Goal: Task Accomplishment & Management: Complete application form

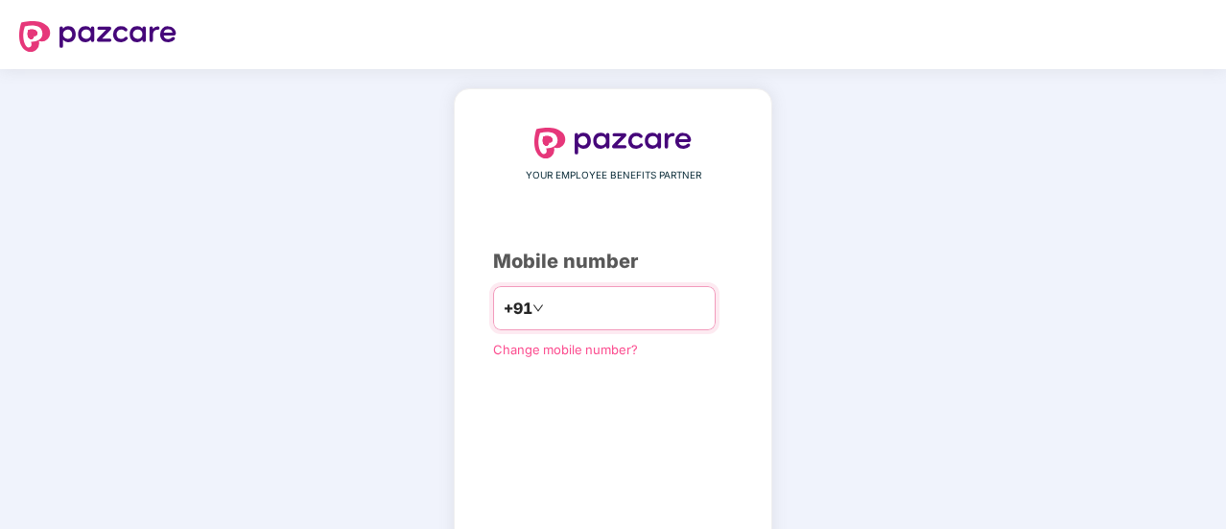
click at [621, 320] on input "number" at bounding box center [626, 308] width 157 height 31
type input "**********"
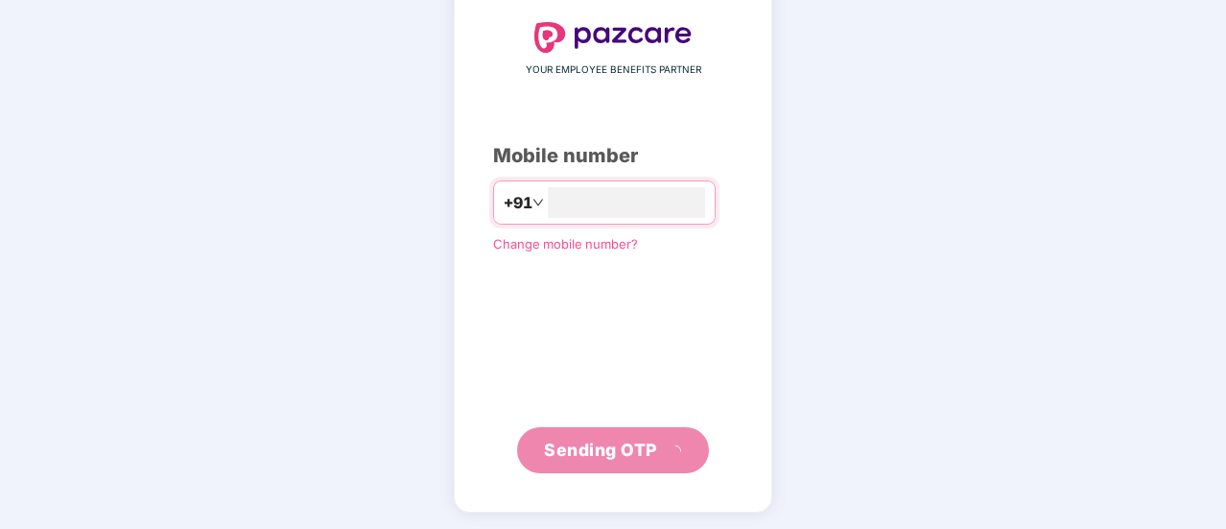
scroll to position [96, 0]
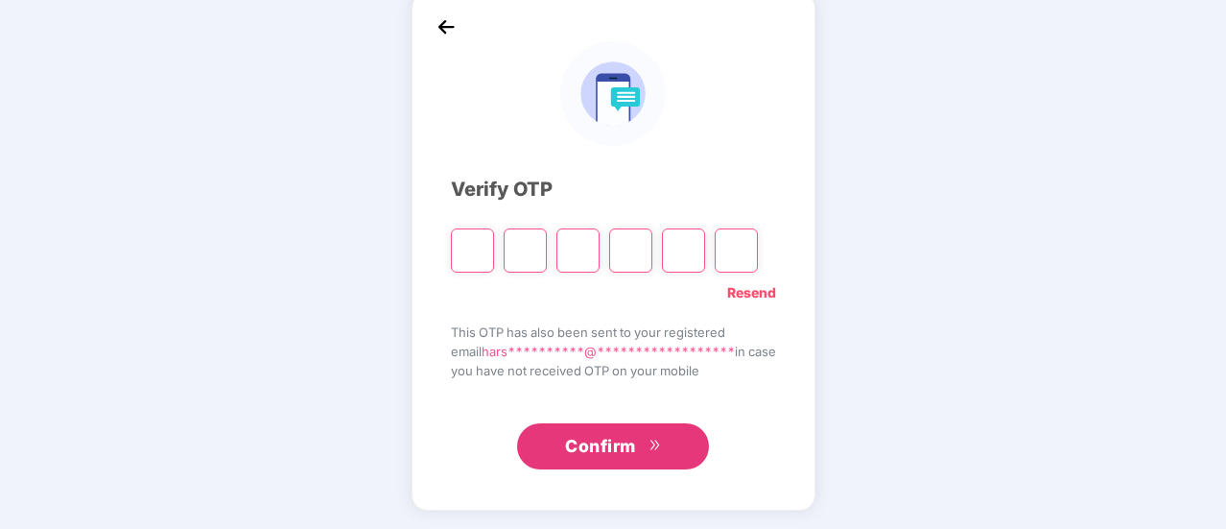
type input "*"
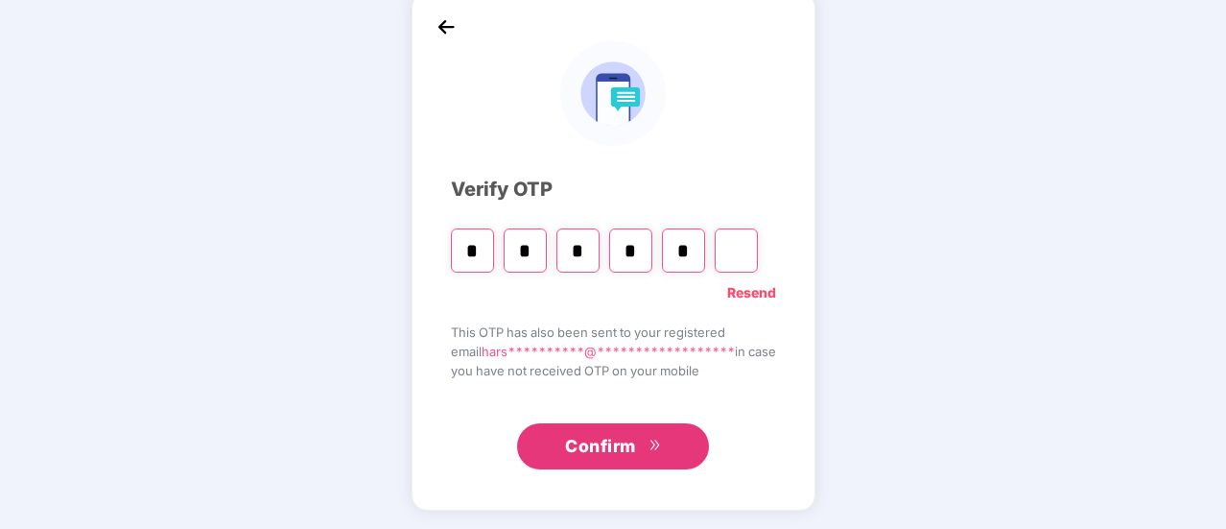
type input "*"
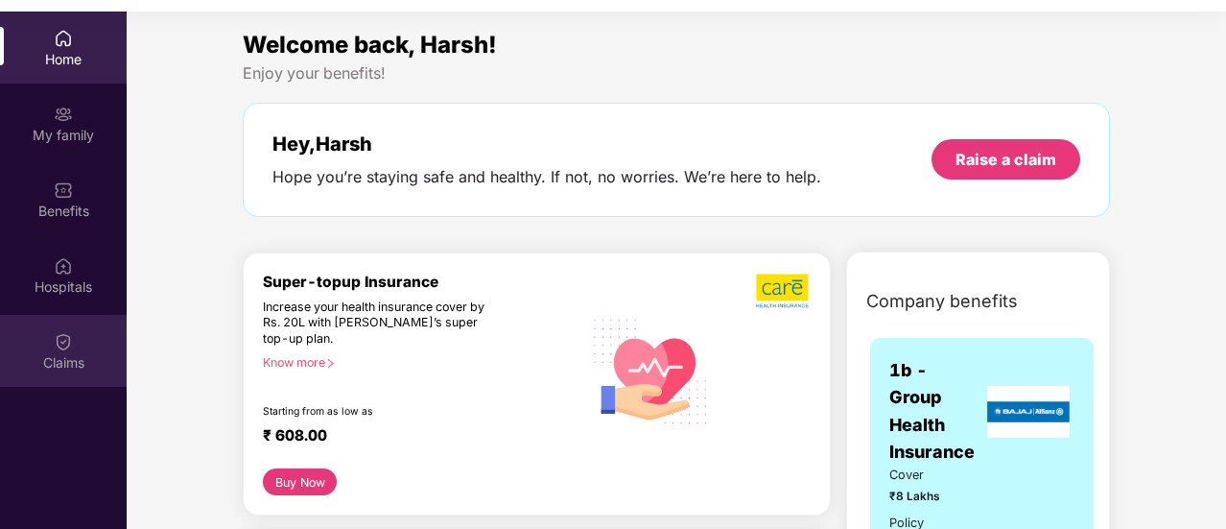
click at [97, 356] on div "Claims" at bounding box center [63, 362] width 127 height 19
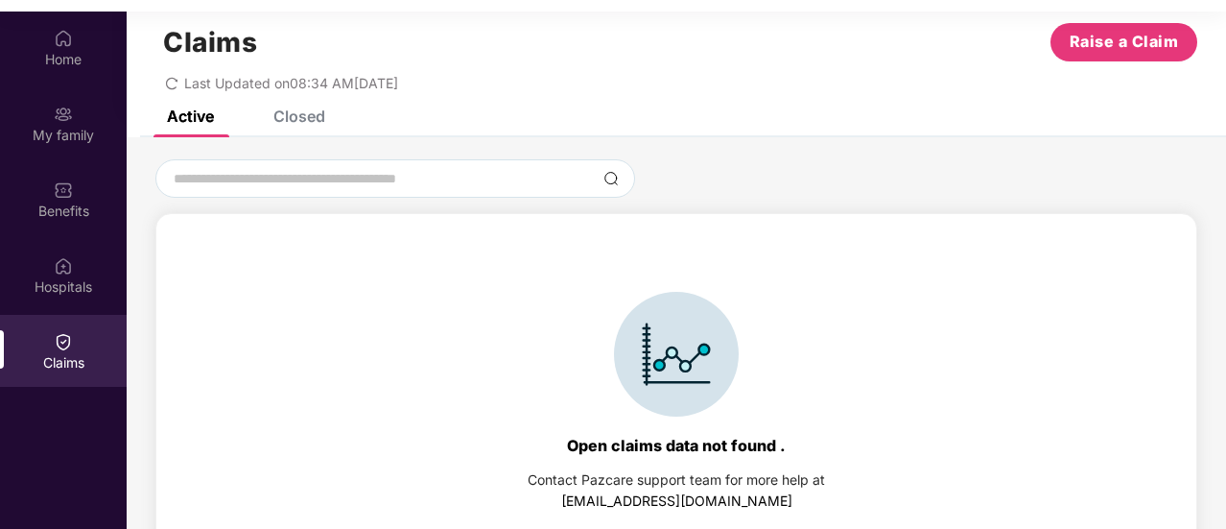
scroll to position [0, 0]
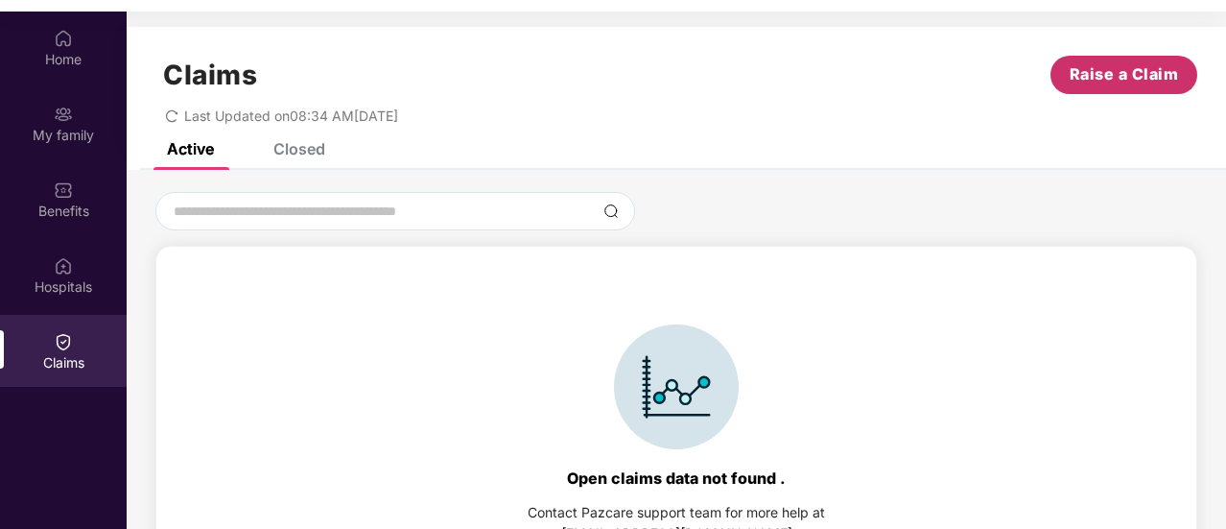
click at [1100, 62] on span "Raise a Claim" at bounding box center [1124, 74] width 109 height 24
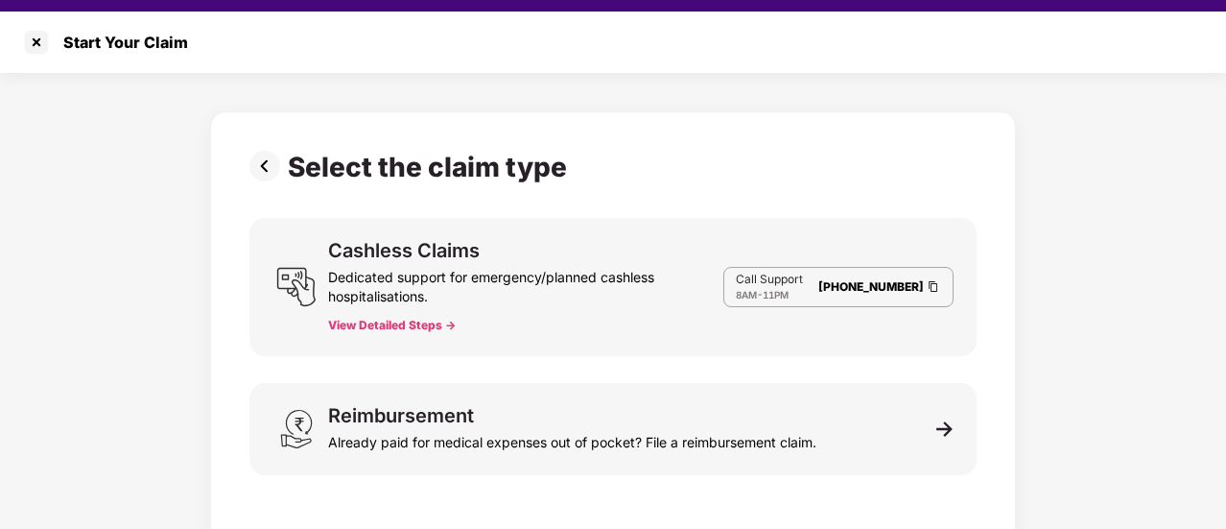
scroll to position [10, 0]
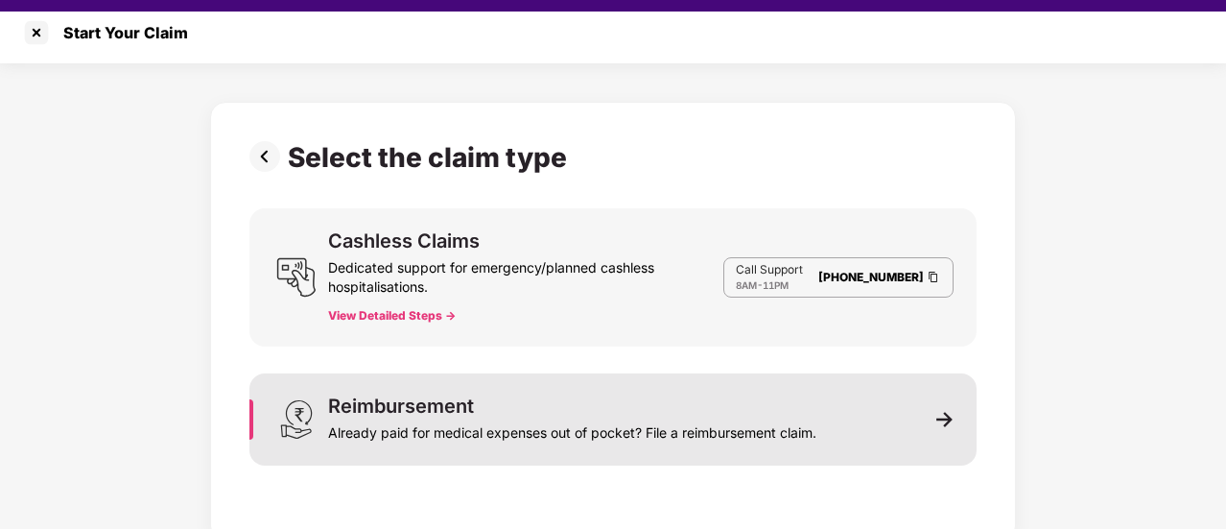
click at [925, 444] on div "Reimbursement Already paid for medical expenses out of pocket? File a reimburse…" at bounding box center [612, 419] width 727 height 92
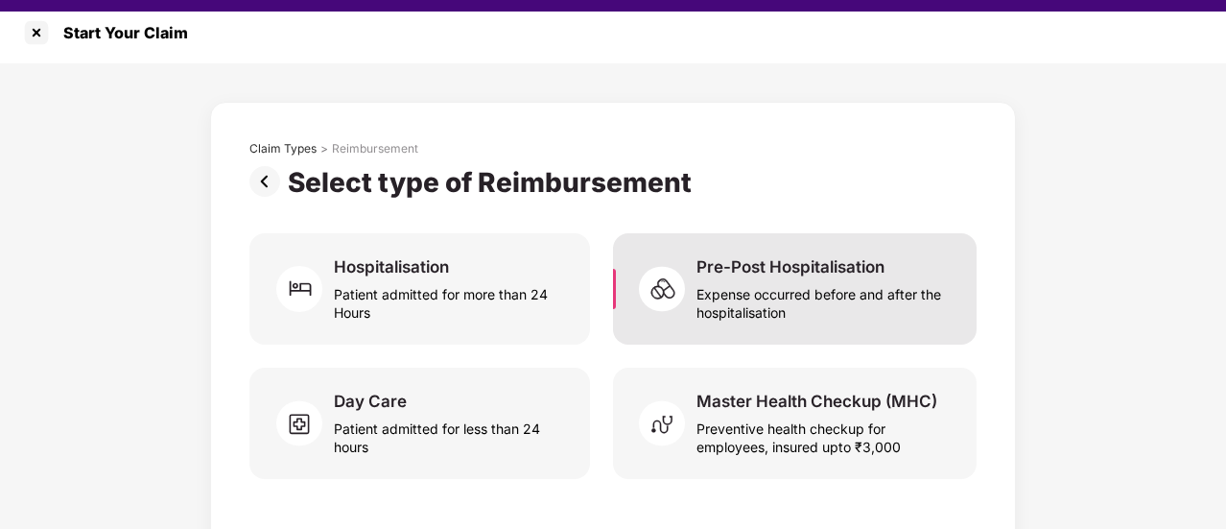
click at [874, 313] on div "Expense occurred before and after the hospitalisation" at bounding box center [825, 299] width 257 height 44
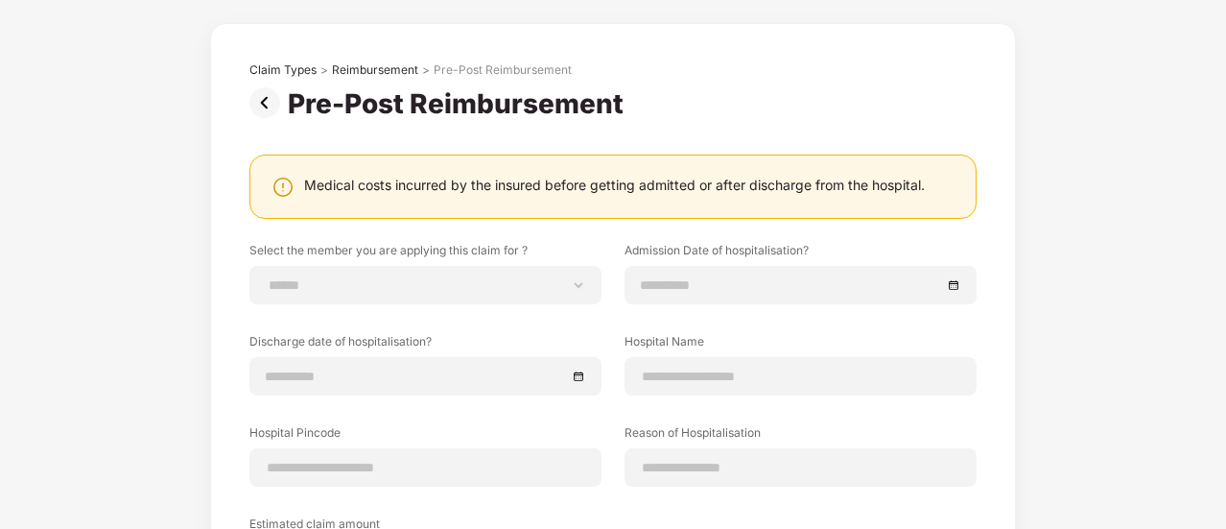
scroll to position [0, 0]
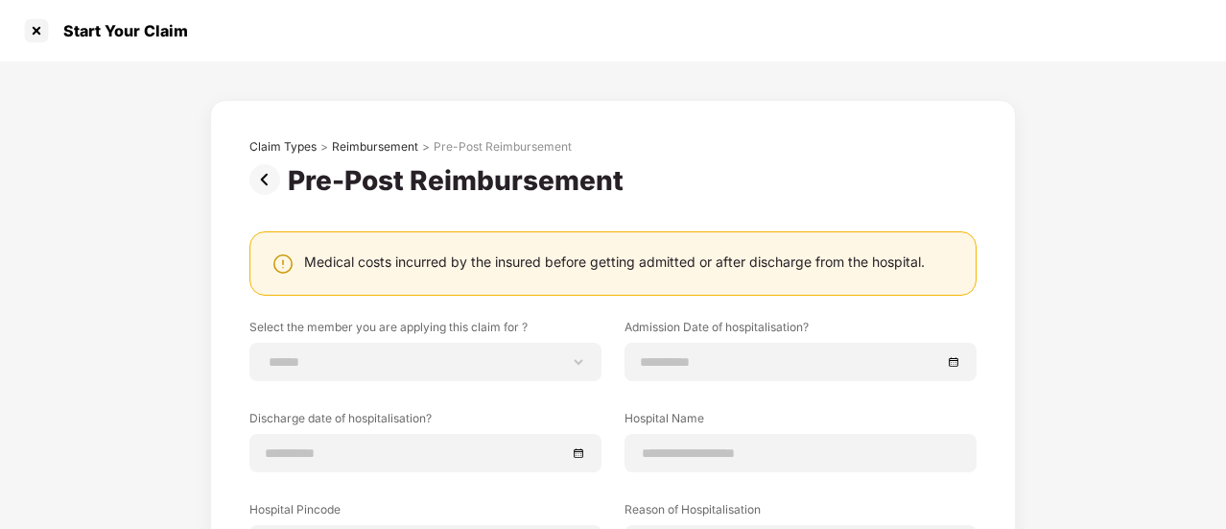
click at [252, 171] on img at bounding box center [268, 179] width 38 height 31
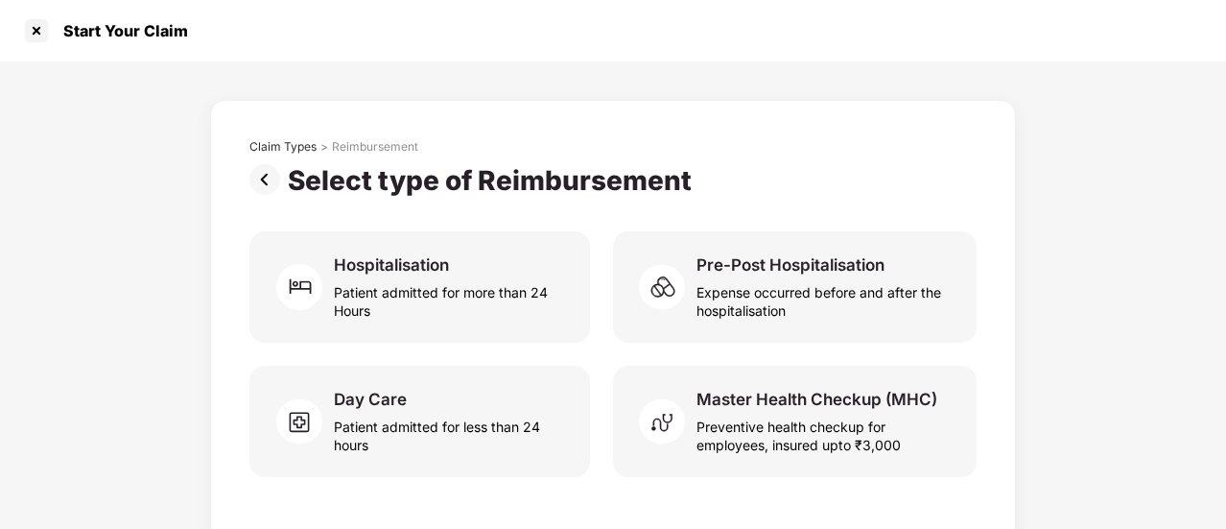
click at [54, 30] on div "Start Your Claim" at bounding box center [120, 30] width 136 height 19
click at [28, 30] on div at bounding box center [36, 30] width 31 height 31
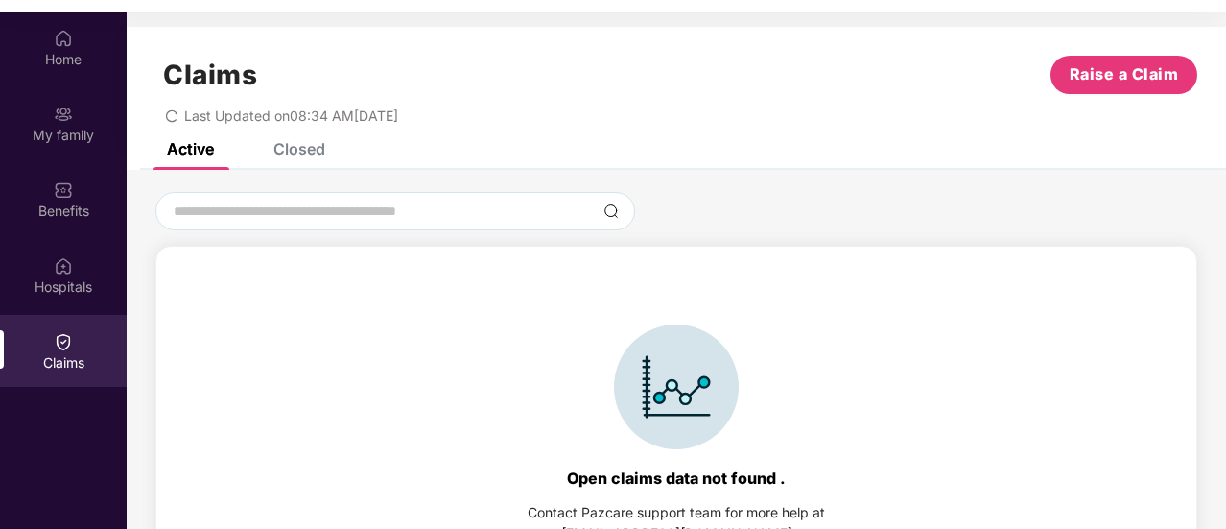
scroll to position [42, 0]
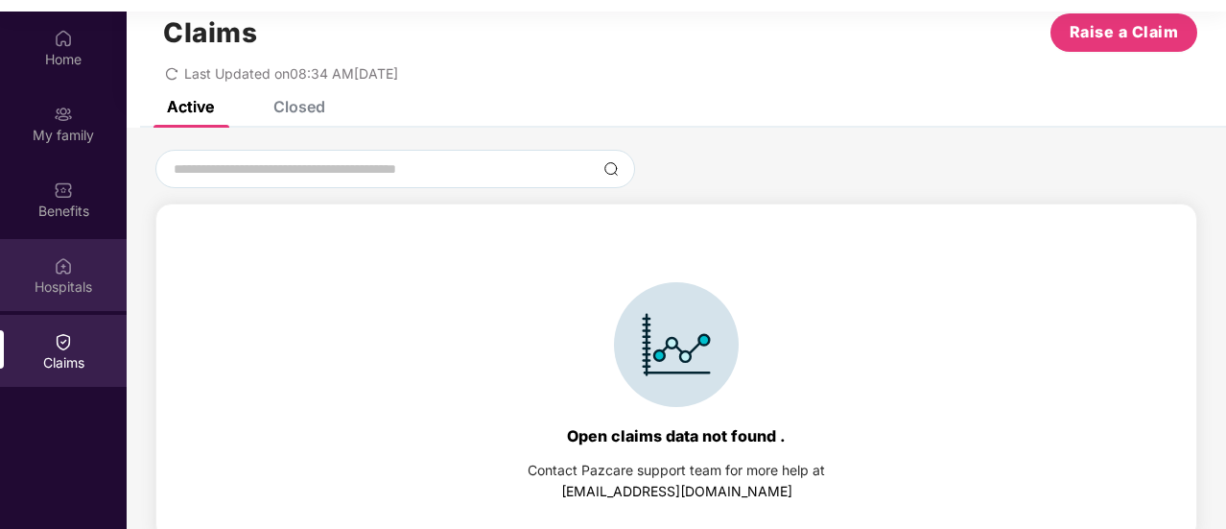
click at [63, 264] on img at bounding box center [63, 265] width 19 height 19
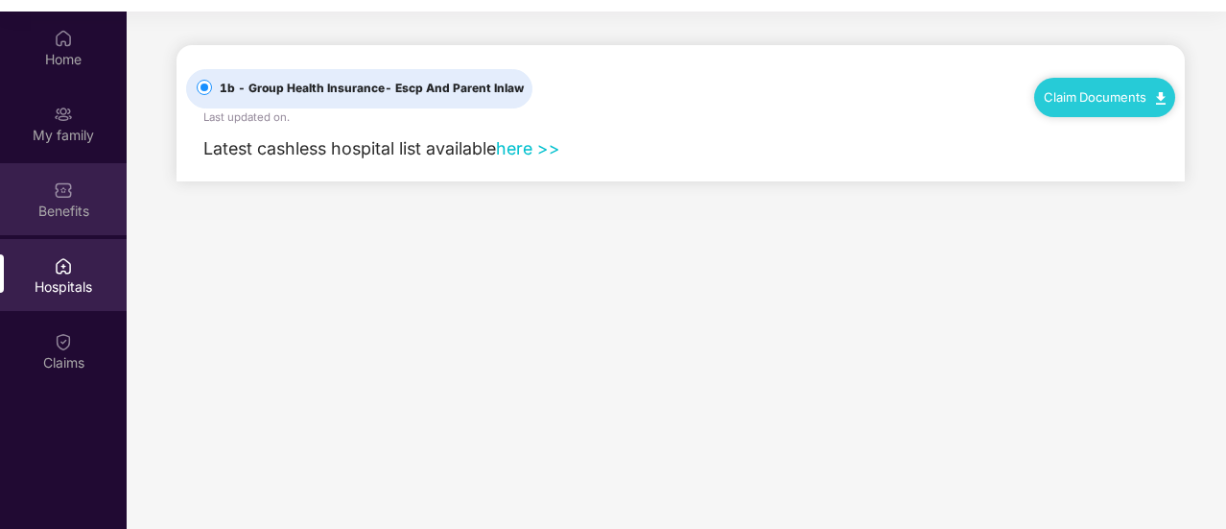
click at [90, 218] on div "Benefits" at bounding box center [63, 211] width 127 height 19
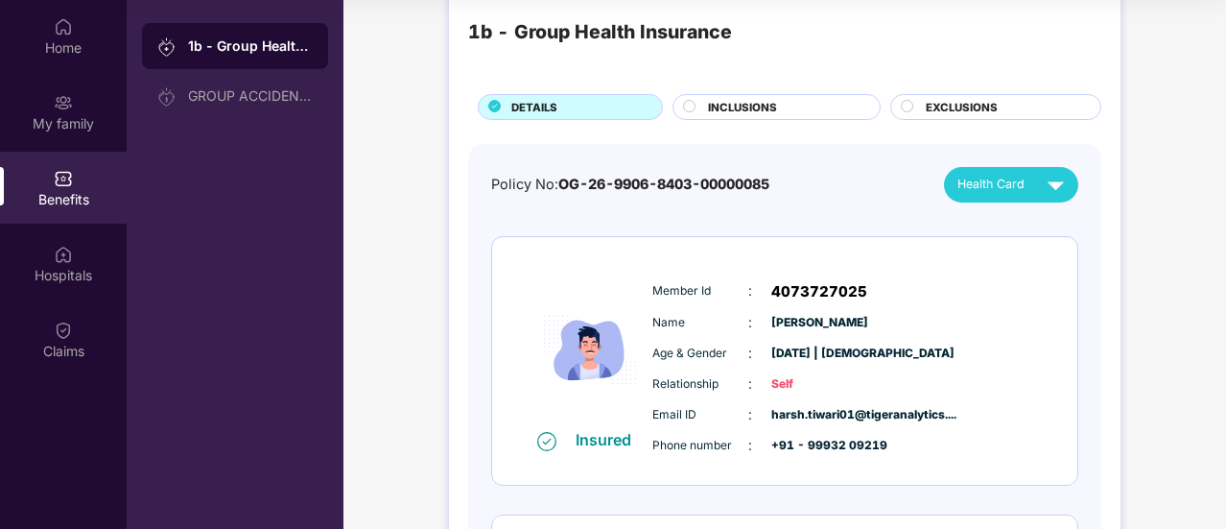
scroll to position [43, 0]
click at [738, 107] on span "INCLUSIONS" at bounding box center [742, 108] width 69 height 17
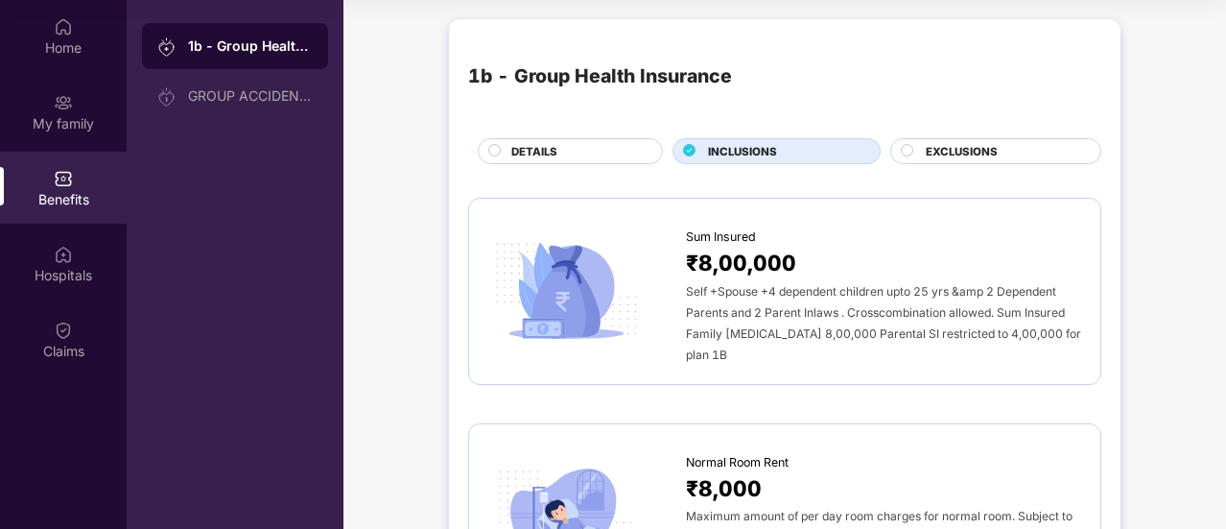
scroll to position [0, 0]
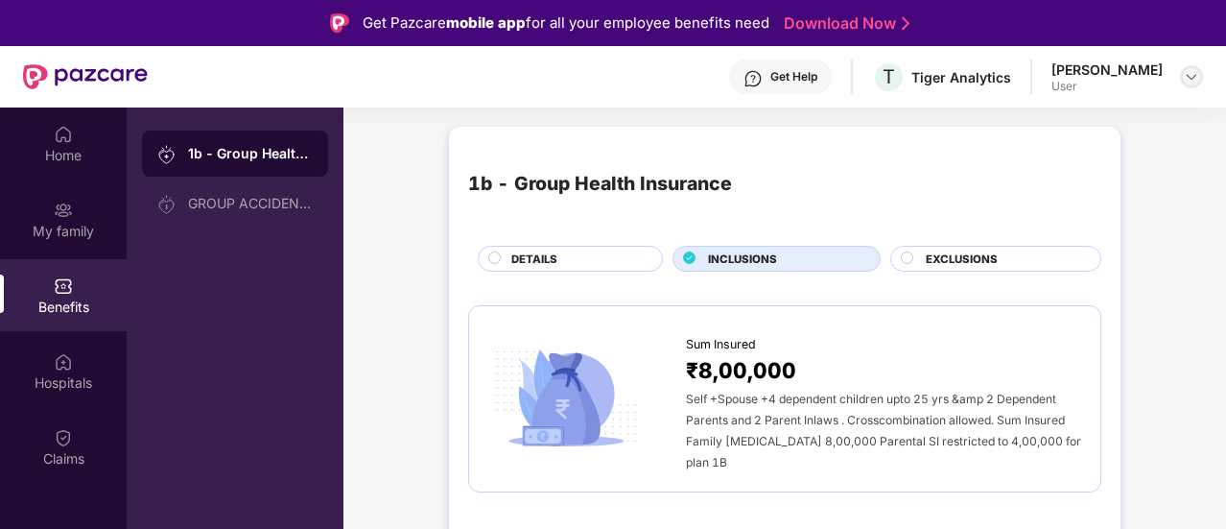
click at [1194, 65] on div at bounding box center [1191, 76] width 23 height 23
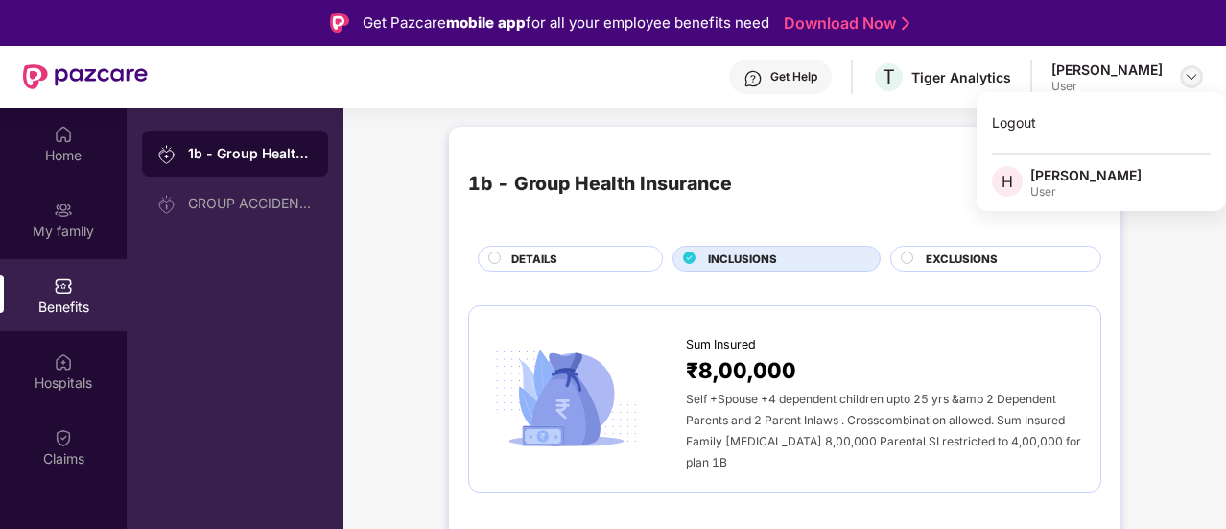
click at [1194, 65] on div at bounding box center [1191, 76] width 23 height 23
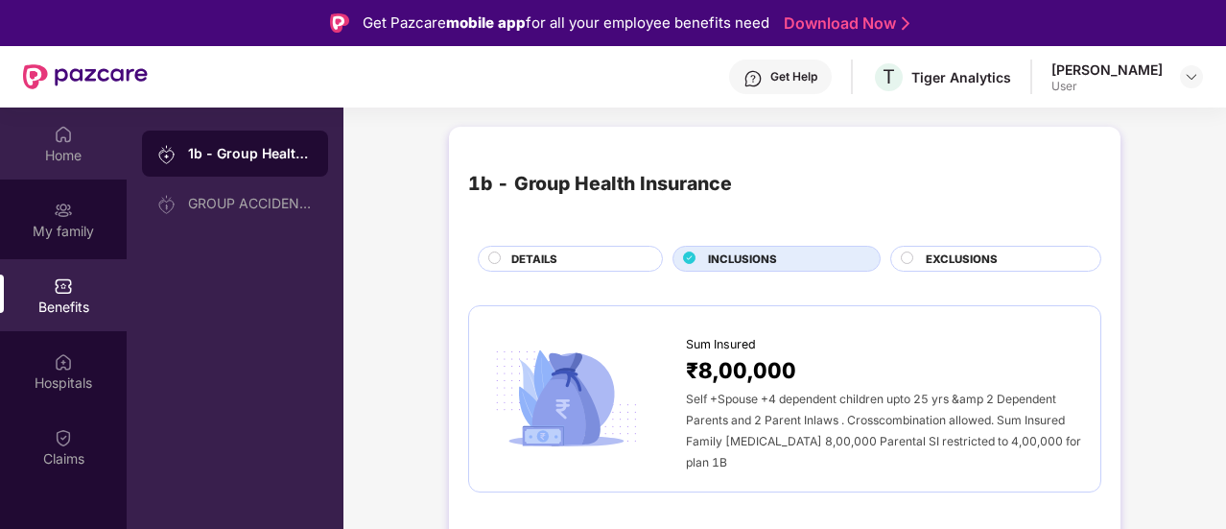
click at [70, 148] on div "Home" at bounding box center [63, 155] width 127 height 19
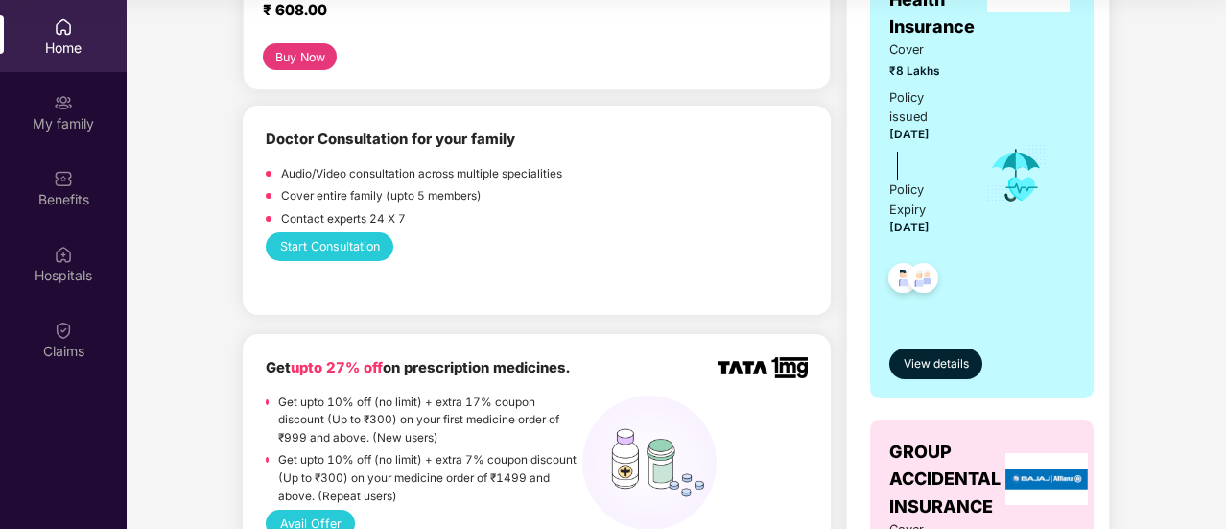
scroll to position [498, 0]
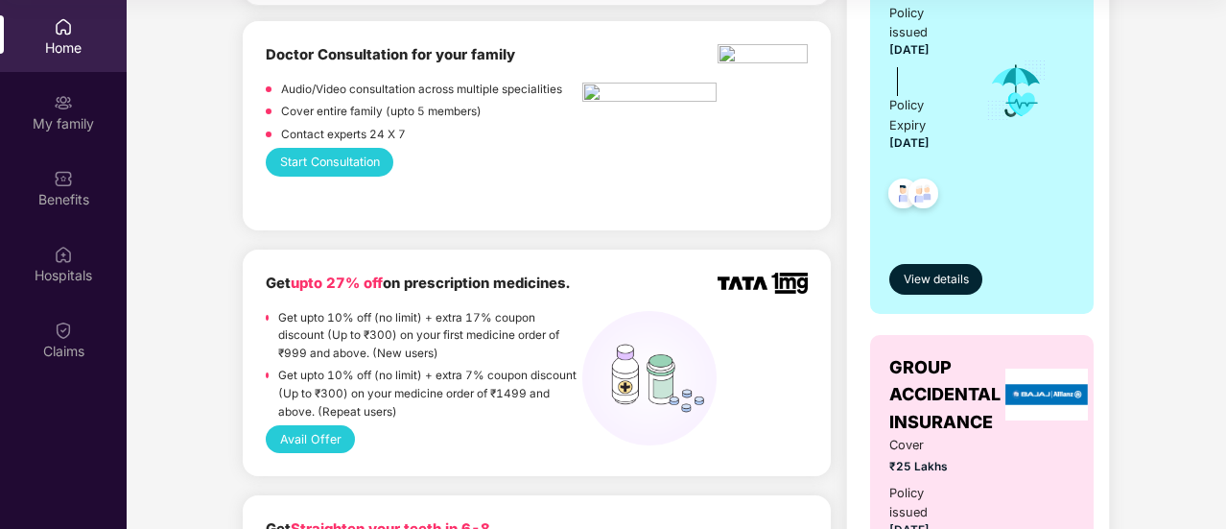
click at [359, 154] on button "Start Consultation" at bounding box center [330, 162] width 128 height 28
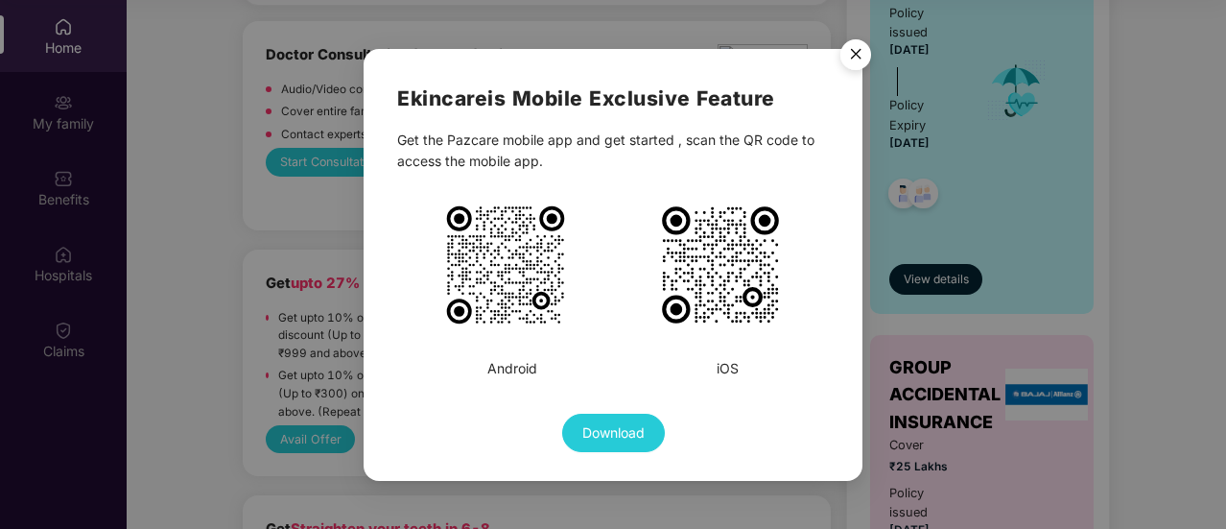
click at [852, 47] on img "Close" at bounding box center [856, 58] width 54 height 54
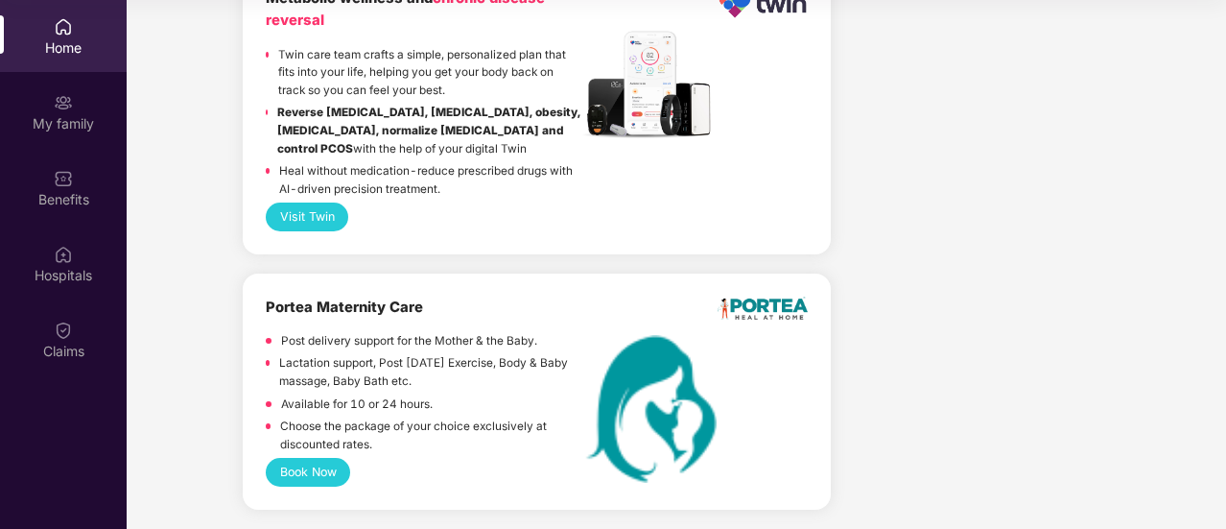
scroll to position [4185, 0]
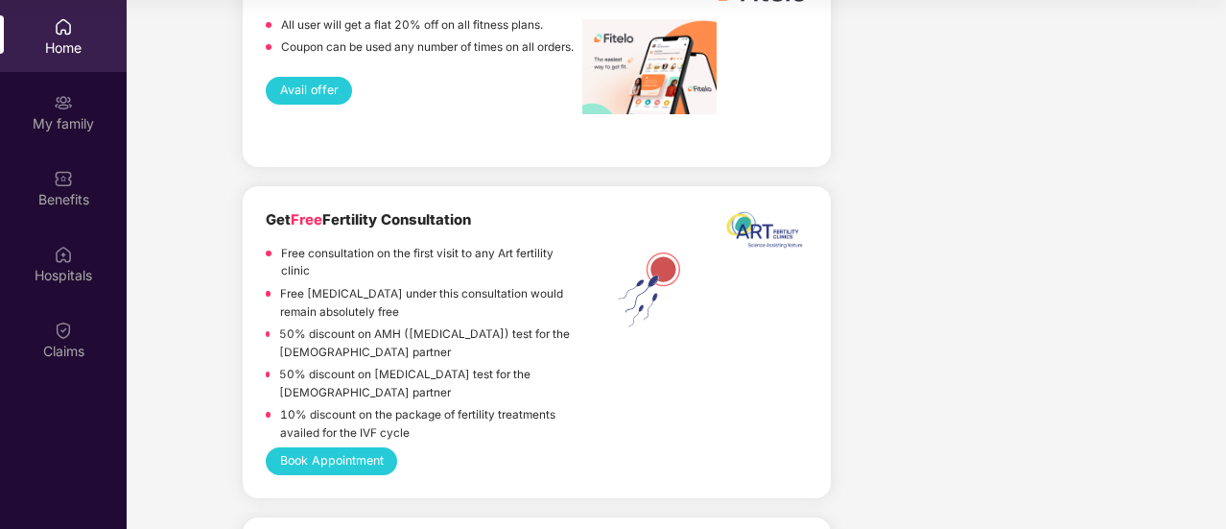
scroll to position [2870, 0]
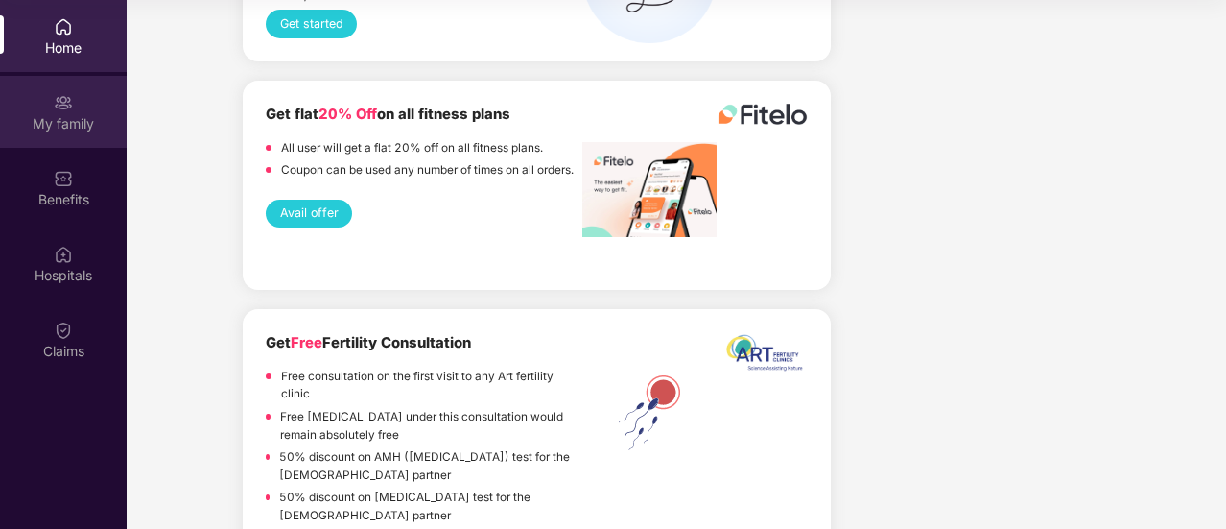
click at [6, 87] on div "My family" at bounding box center [63, 112] width 127 height 72
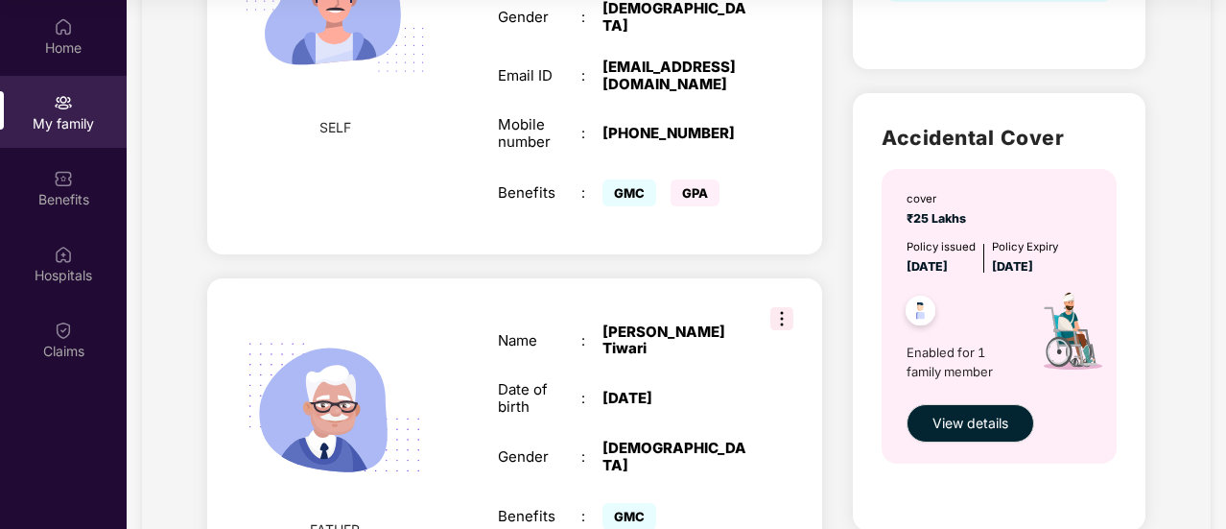
scroll to position [502, 0]
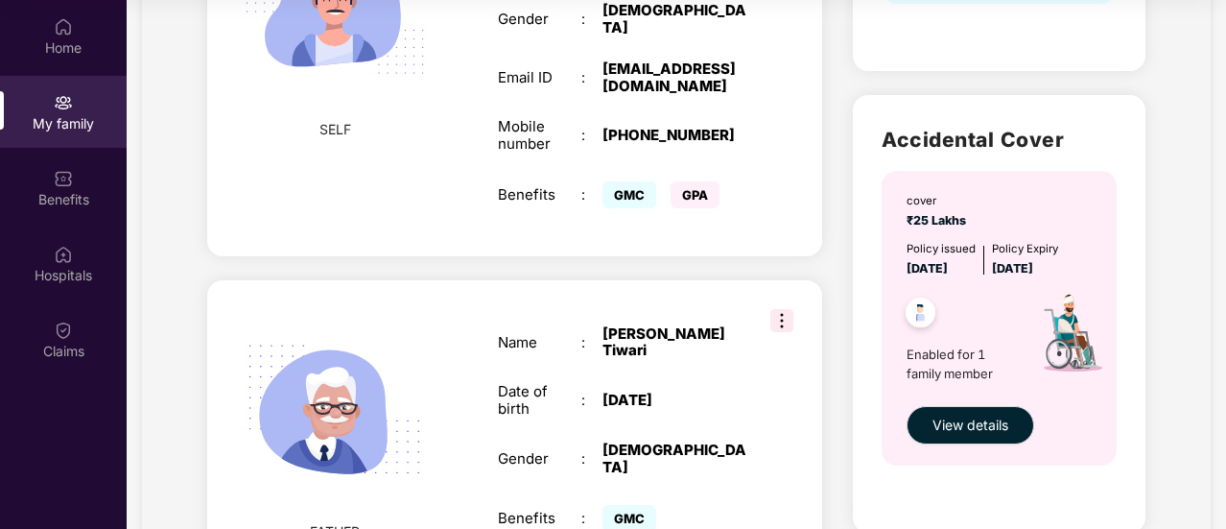
click at [706, 183] on span "GPA" at bounding box center [695, 194] width 49 height 27
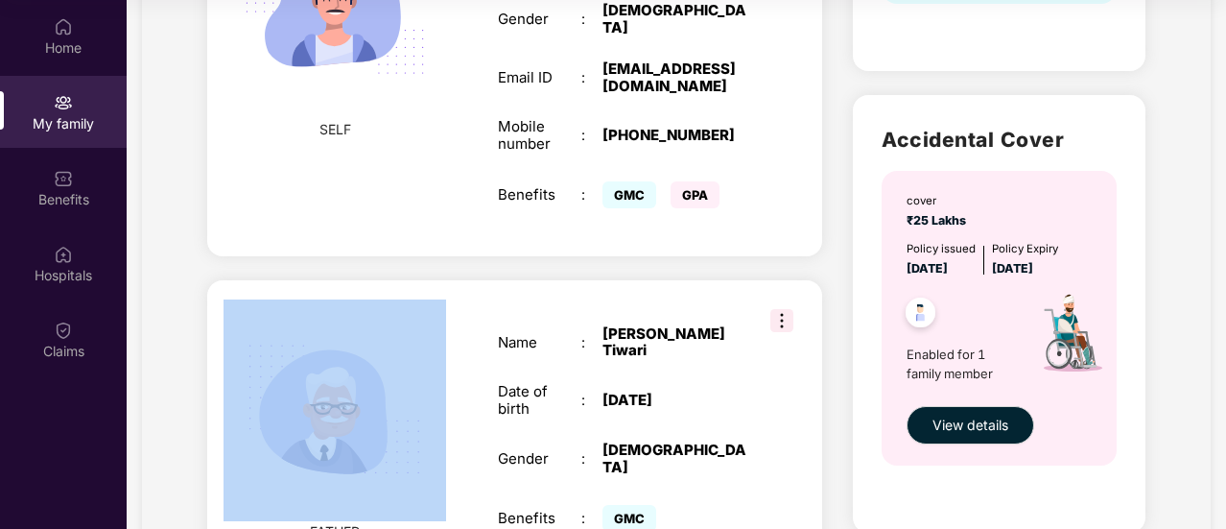
click at [706, 183] on span "GPA" at bounding box center [695, 194] width 49 height 27
